Goal: Information Seeking & Learning: Find contact information

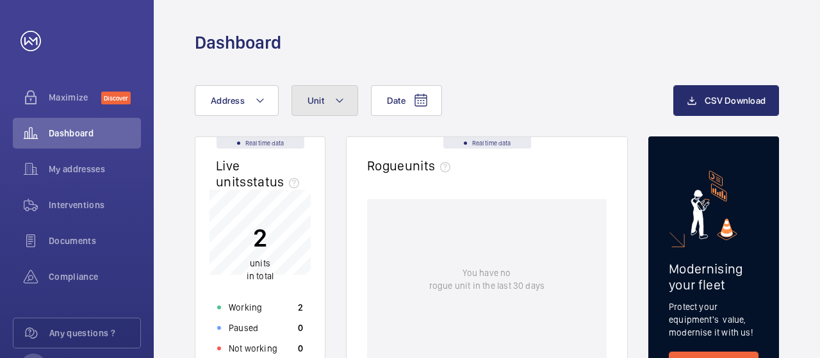
drag, startPoint x: 0, startPoint y: 0, endPoint x: 191, endPoint y: 115, distance: 223.1
click at [108, 322] on div "Any questions ?" at bounding box center [77, 333] width 128 height 31
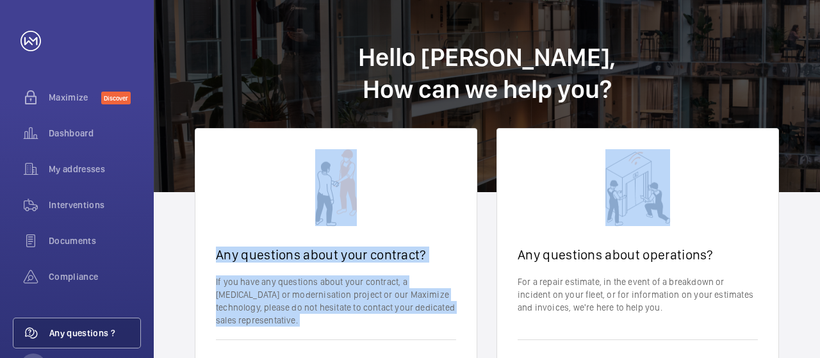
drag, startPoint x: 820, startPoint y: 101, endPoint x: 820, endPoint y: 186, distance: 85.9
click at [820, 186] on wm-front-client-platform-contact "Hello [PERSON_NAME], How can we help you? Any questions about your contract? If…" at bounding box center [487, 245] width 666 height 490
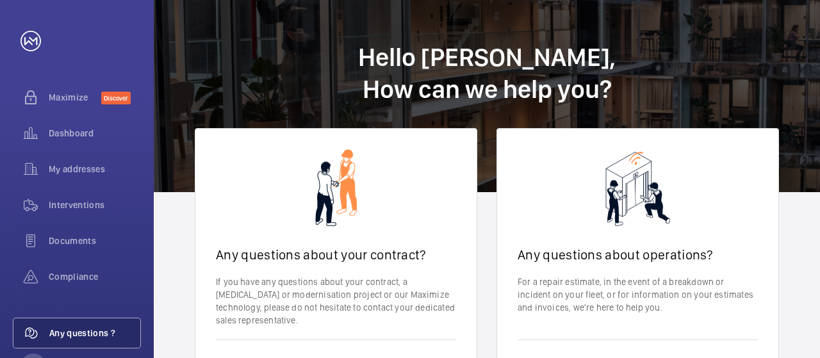
click at [709, 49] on h1 "Hello [PERSON_NAME], How can we help you?" at bounding box center [487, 96] width 666 height 192
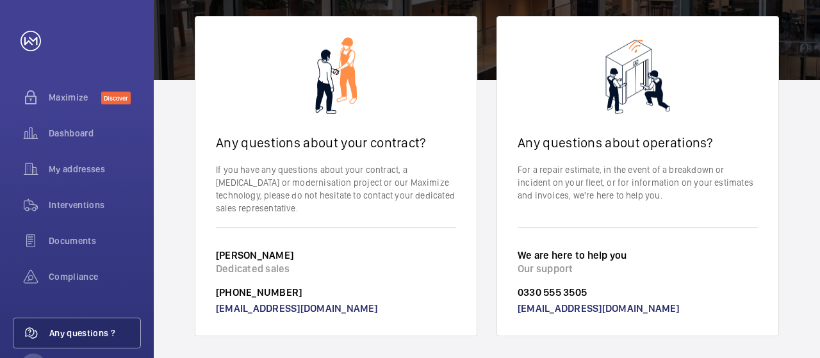
scroll to position [118, 0]
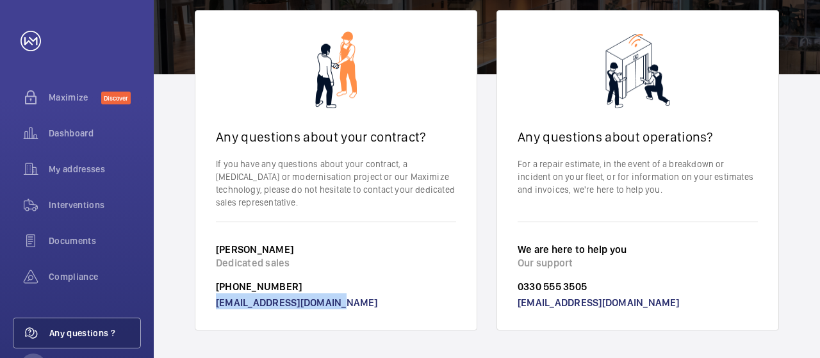
drag, startPoint x: 343, startPoint y: 294, endPoint x: 194, endPoint y: 281, distance: 149.9
click at [194, 281] on div "Any questions about your contract? If you have any questions about your contrac…" at bounding box center [487, 170] width 666 height 320
copy link "[EMAIL_ADDRESS][DOMAIN_NAME]"
